Goal: Information Seeking & Learning: Learn about a topic

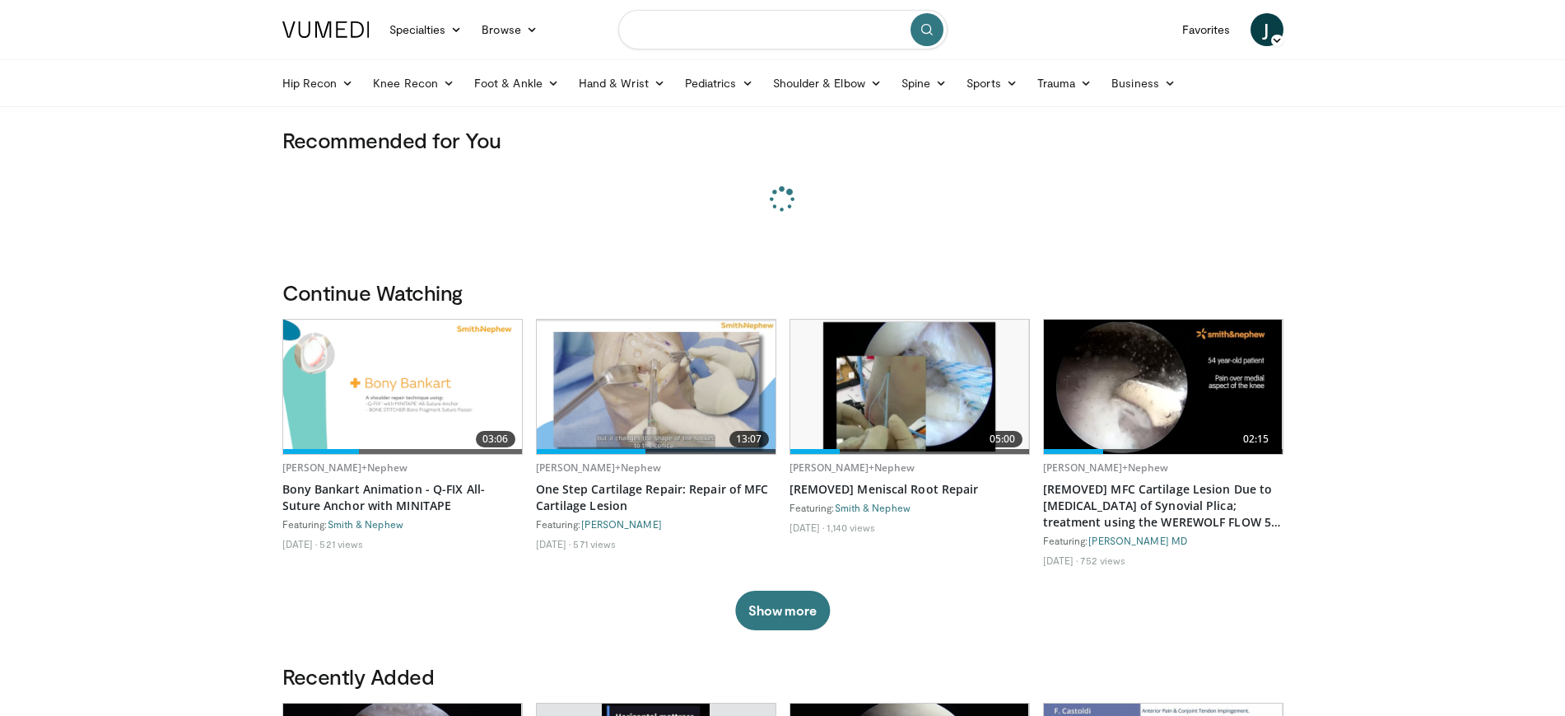
click at [717, 41] on input "Search topics, interventions" at bounding box center [782, 30] width 329 height 40
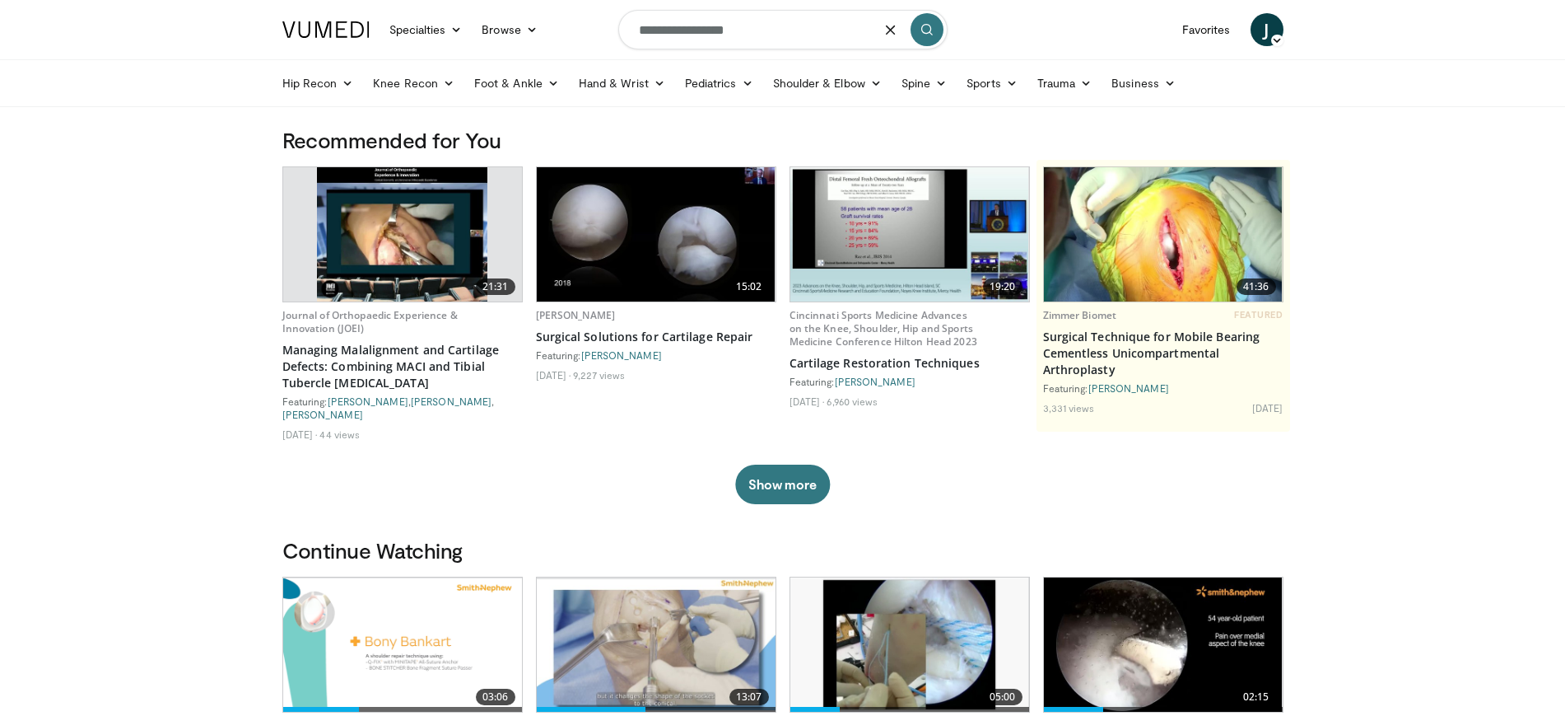
type input "**********"
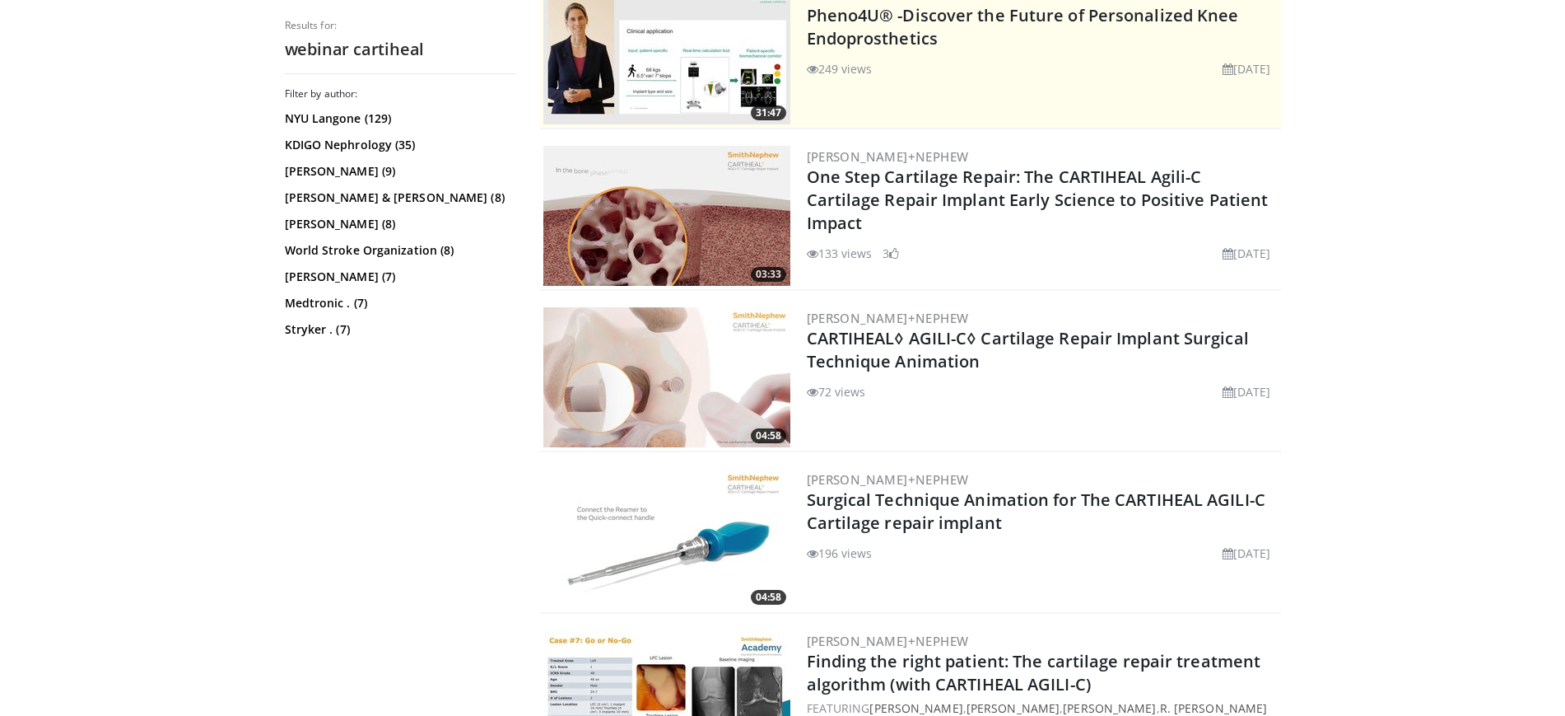
scroll to position [667, 0]
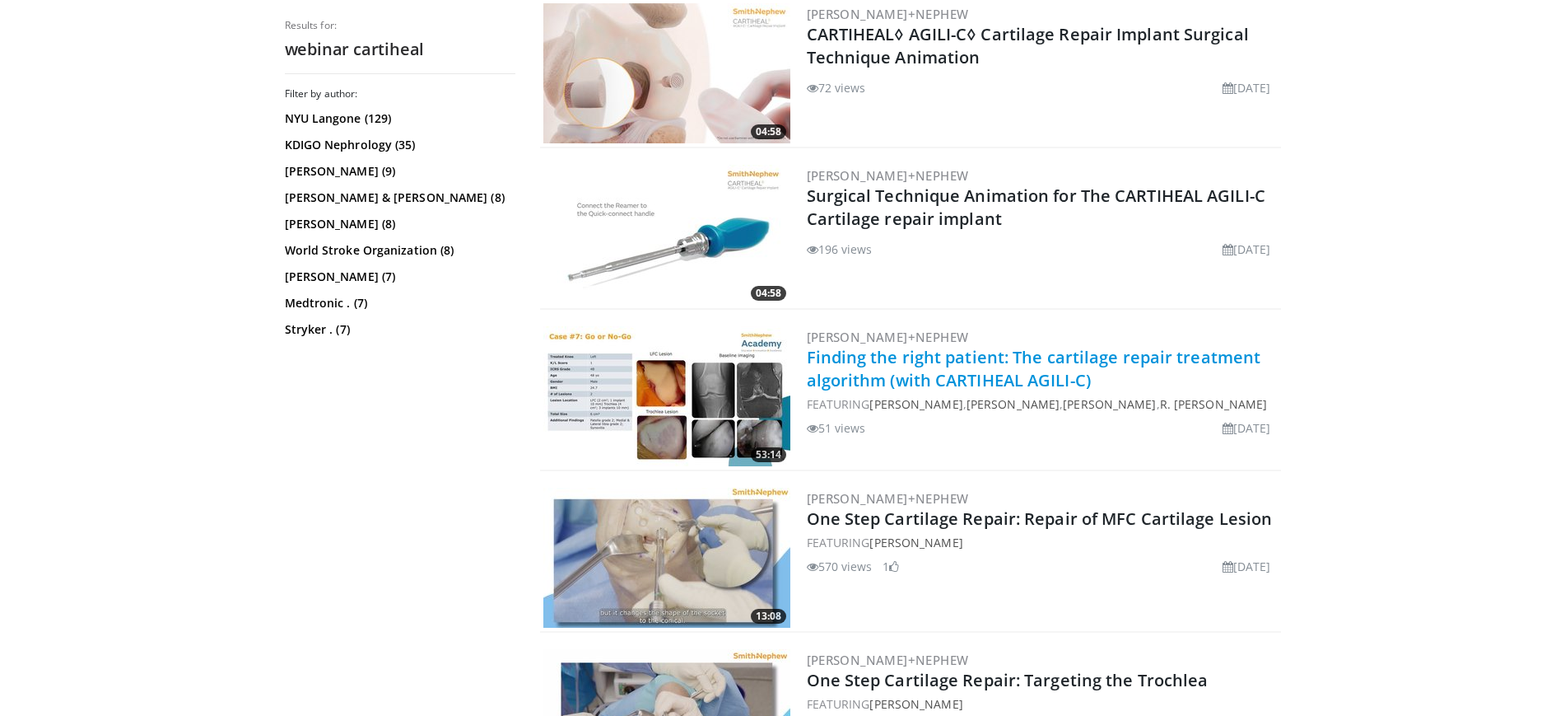
click at [884, 370] on link "Finding the right patient: The cartilage repair treatment algorithm (with CARTI…" at bounding box center [1034, 368] width 455 height 45
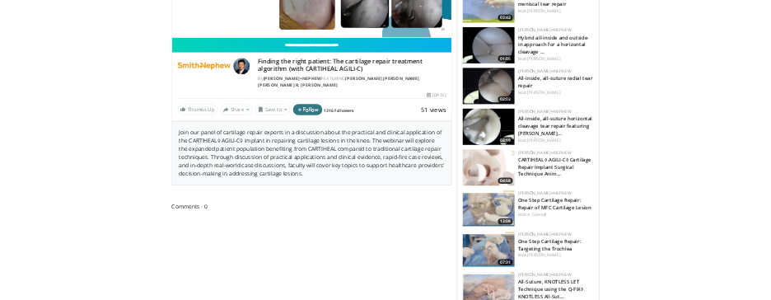
scroll to position [431, 0]
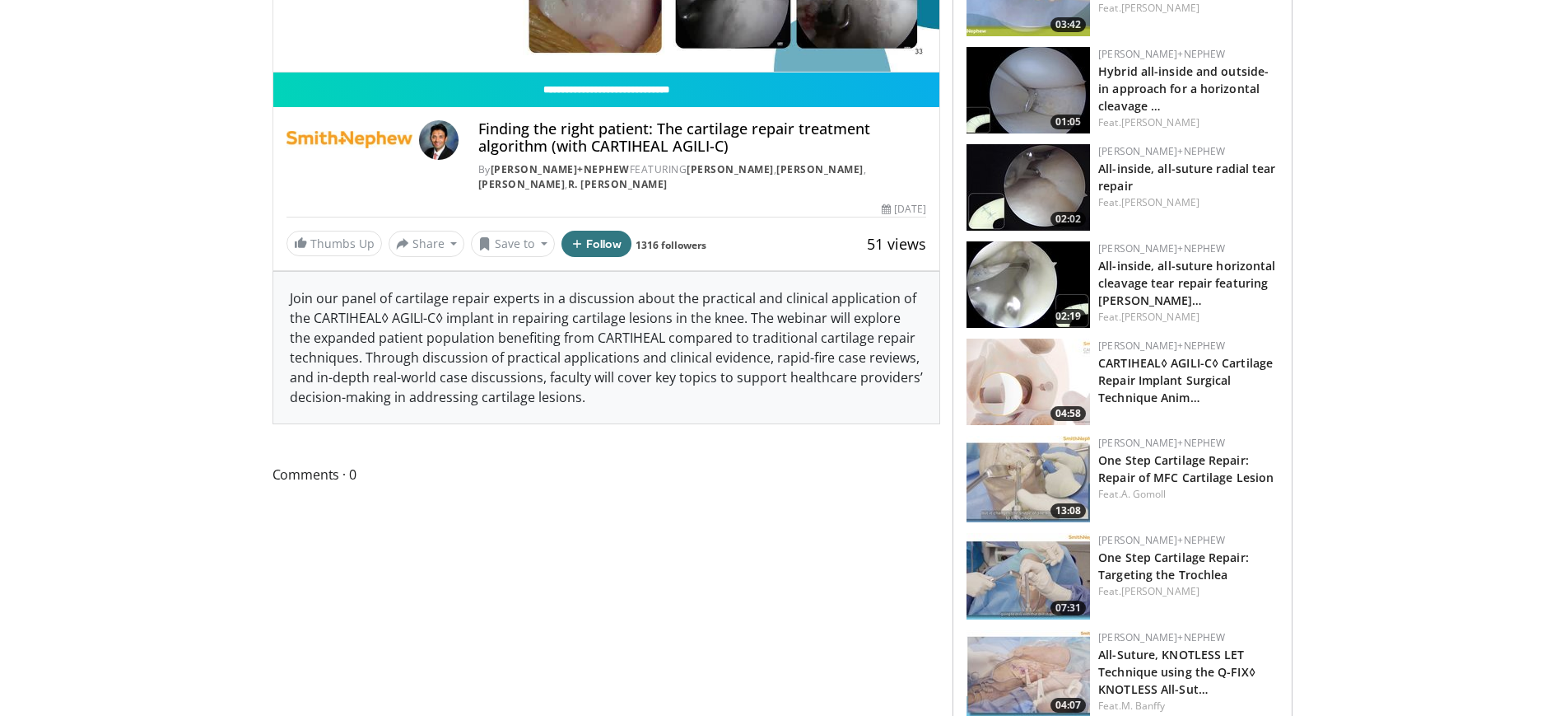
drag, startPoint x: 585, startPoint y: 188, endPoint x: 638, endPoint y: 170, distance: 56.5
click at [638, 170] on div "By Smith+Nephew FEATURING Nirav Amin , Jorge Chahla , Andreas Gomoll , R. Kyle …" at bounding box center [702, 177] width 448 height 30
copy div "Nirav Amin , Jorge Chahla , Andreas Gomoll , R. Kyle Martin"
